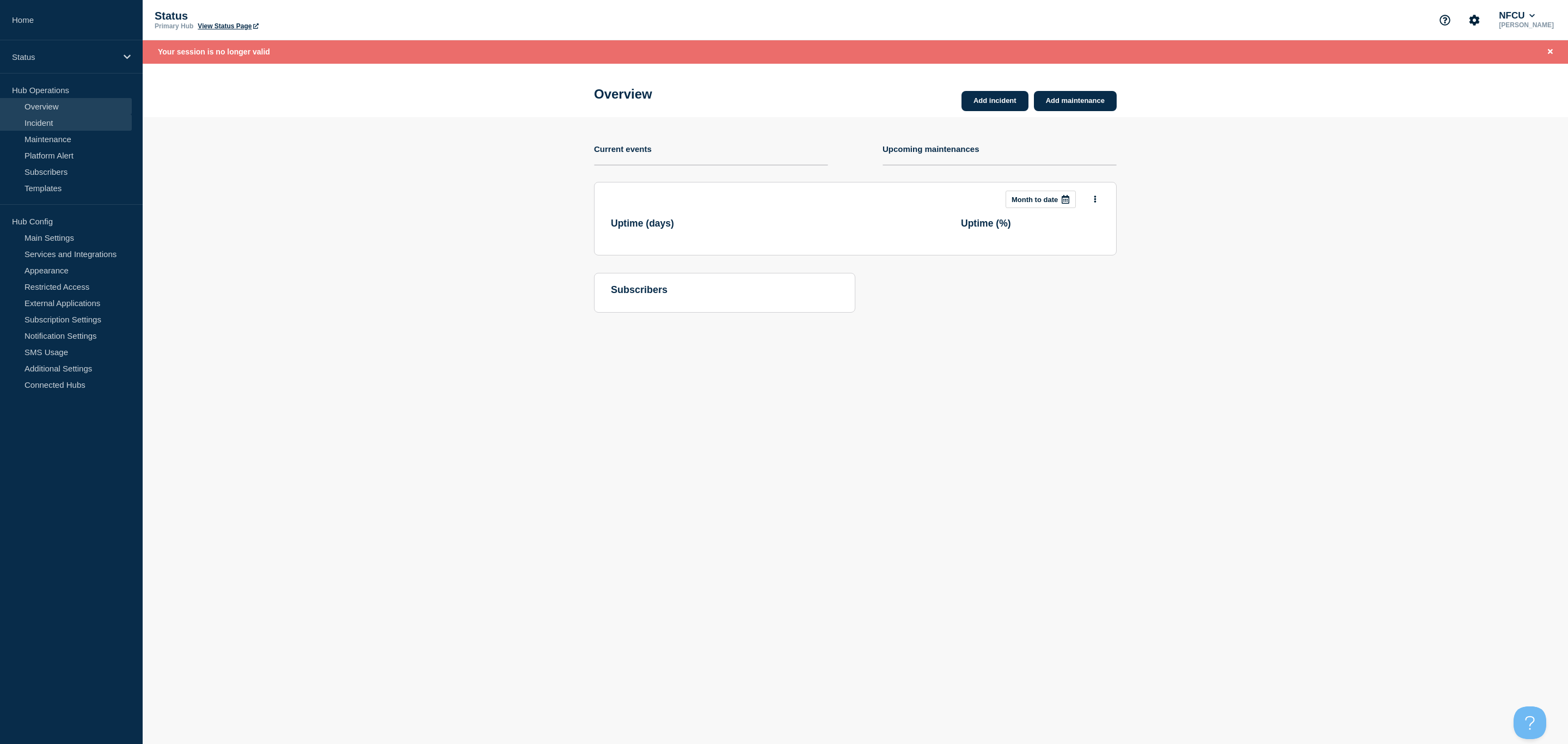
click at [45, 119] on link "Incident" at bounding box center [66, 122] width 132 height 16
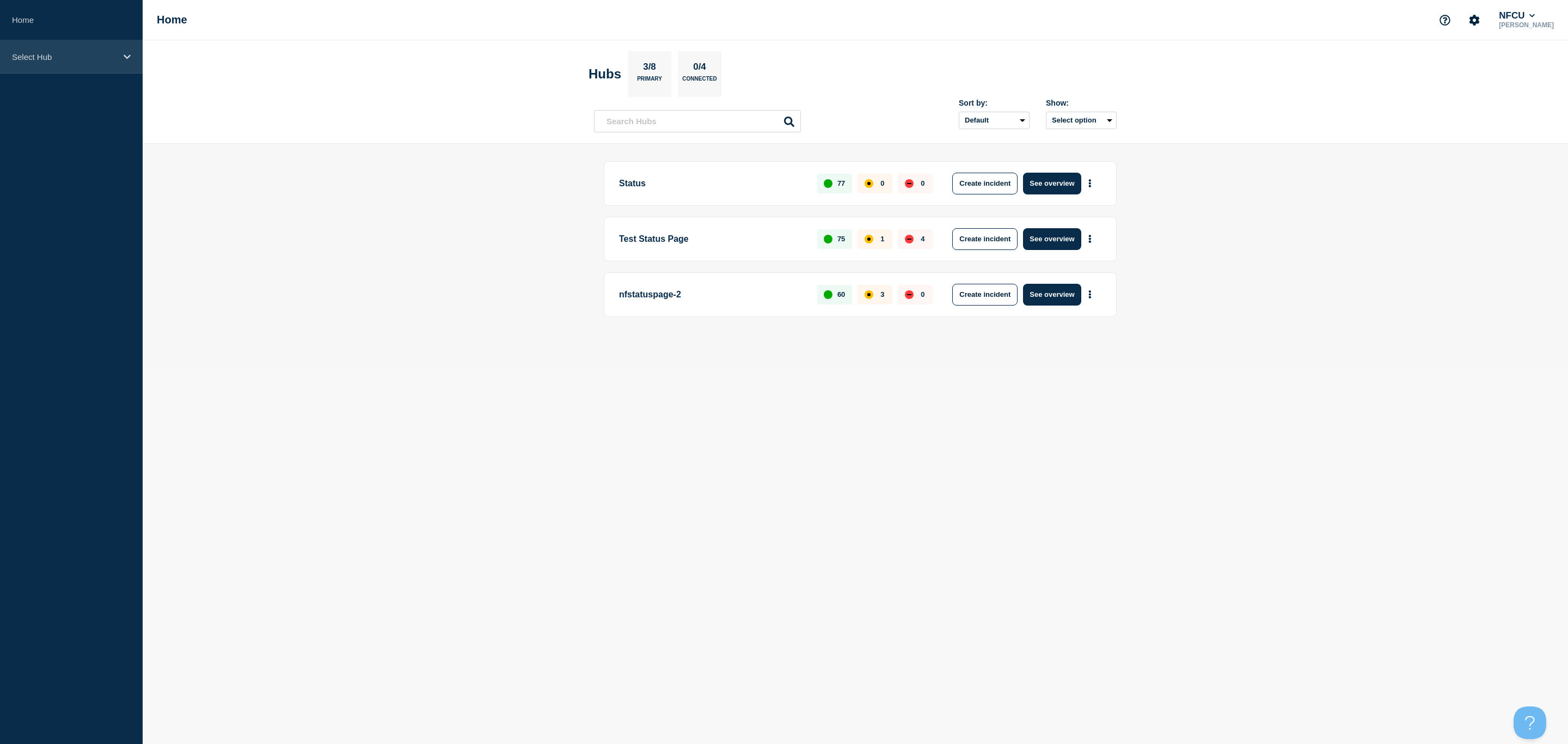
click at [101, 58] on p "Select Hub" at bounding box center [64, 57] width 104 height 9
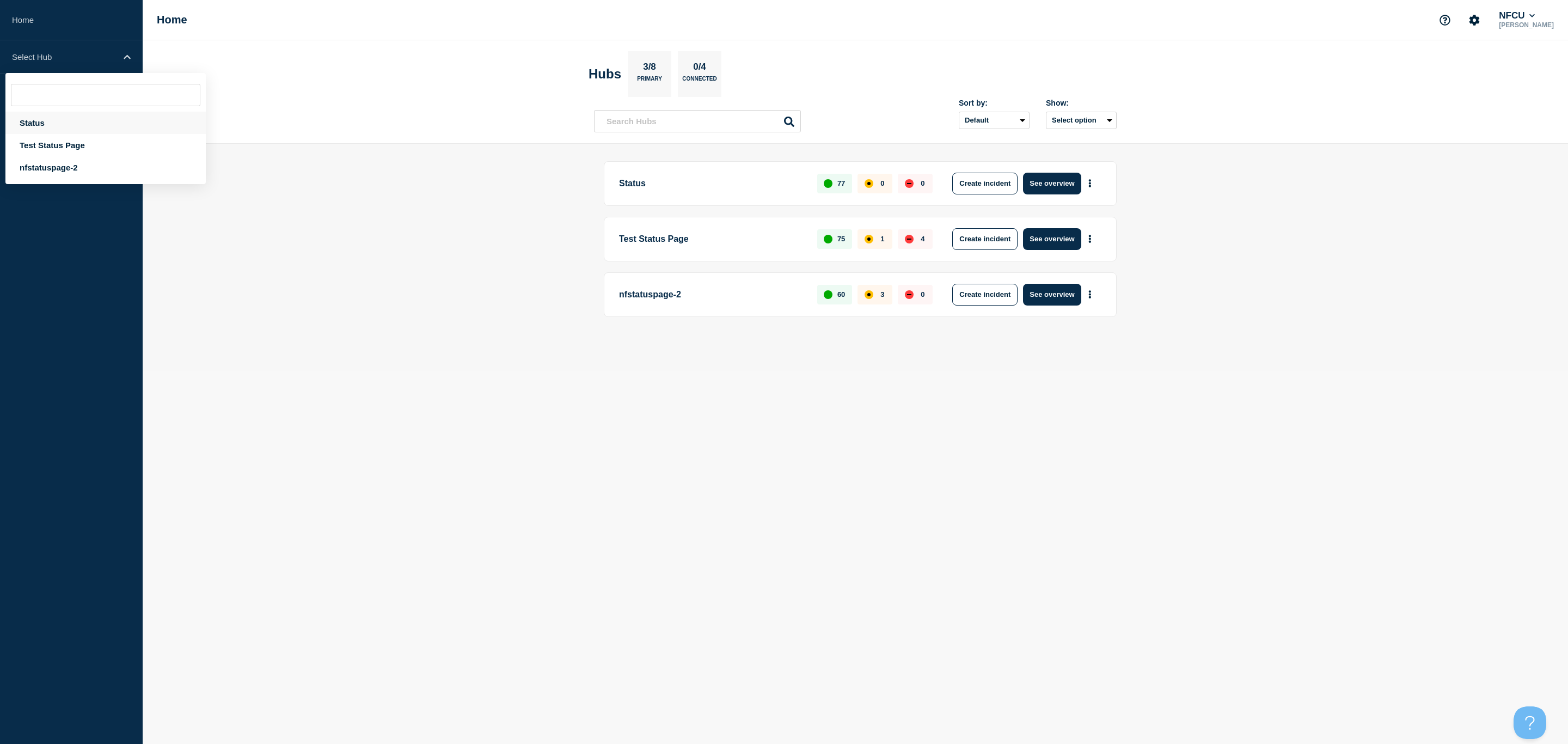
click at [37, 128] on div "Status" at bounding box center [105, 122] width 200 height 22
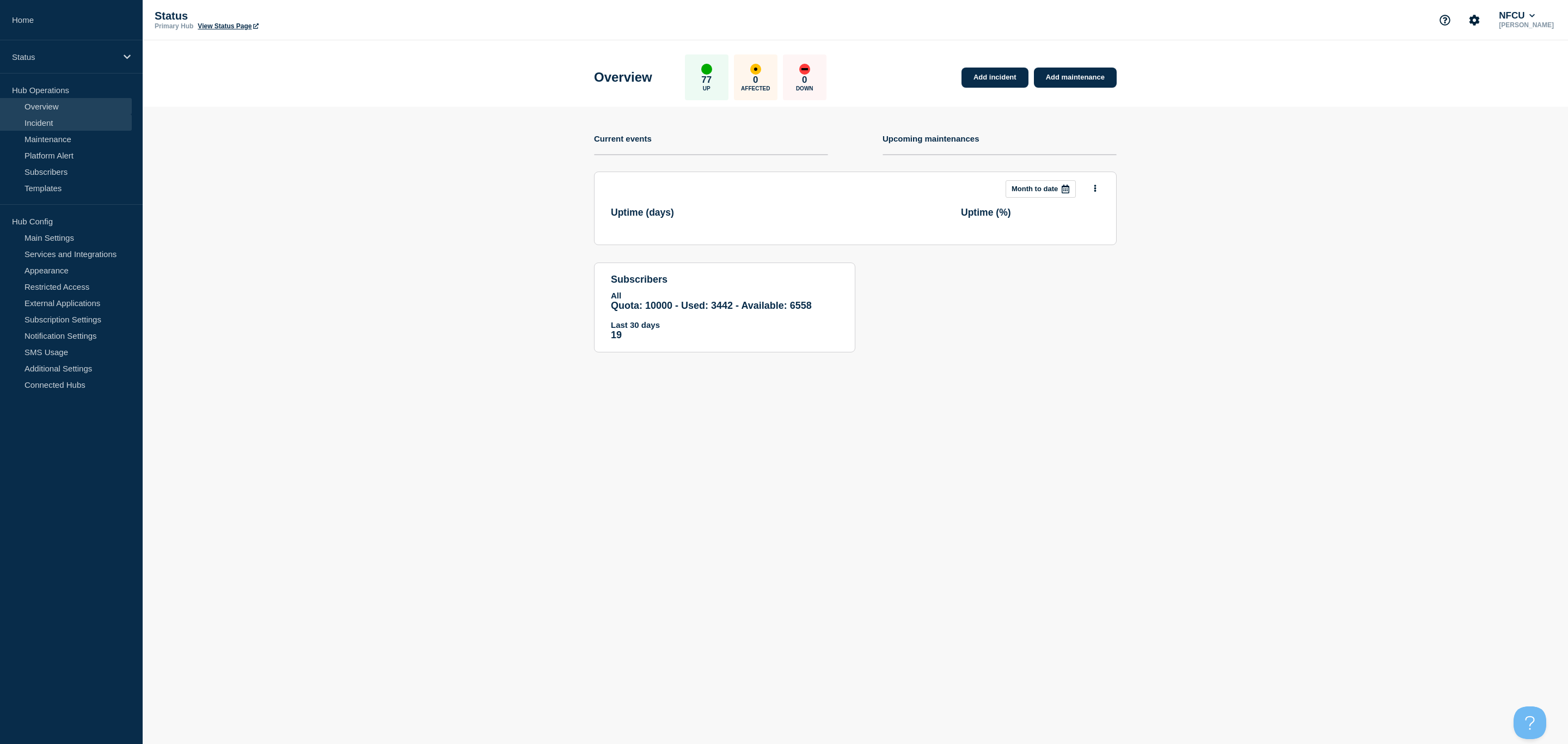
click at [33, 123] on link "Incident" at bounding box center [66, 122] width 132 height 16
